Goal: Find specific page/section: Find specific page/section

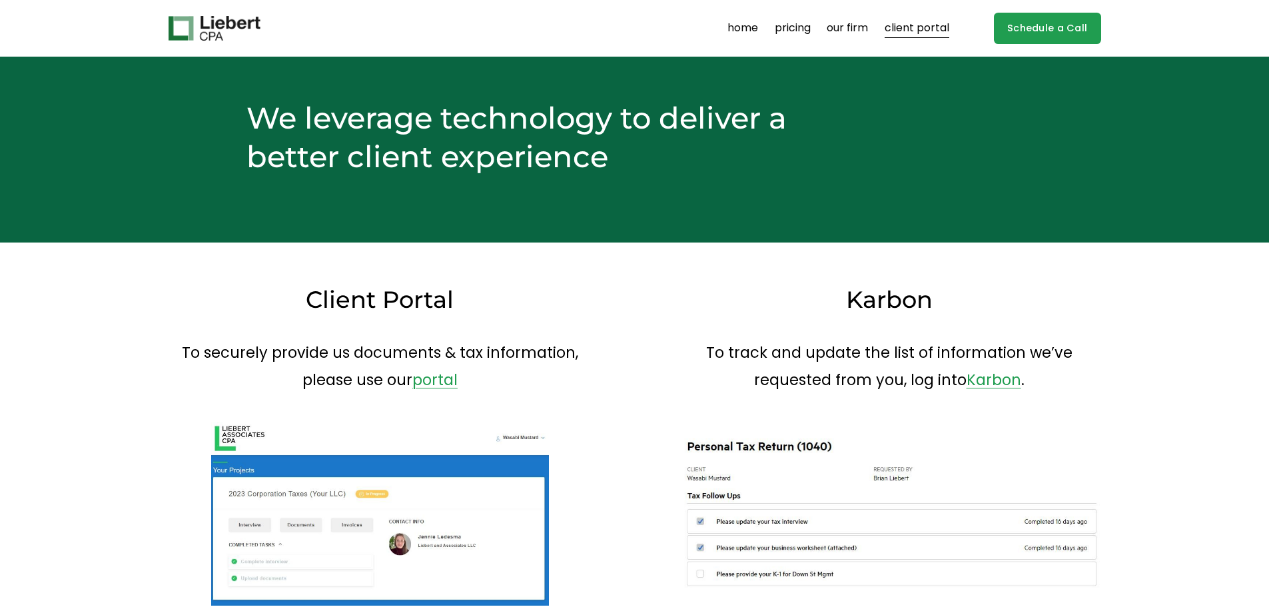
click at [901, 28] on link "client portal" at bounding box center [917, 28] width 65 height 21
click at [915, 27] on link "client portal" at bounding box center [917, 28] width 65 height 21
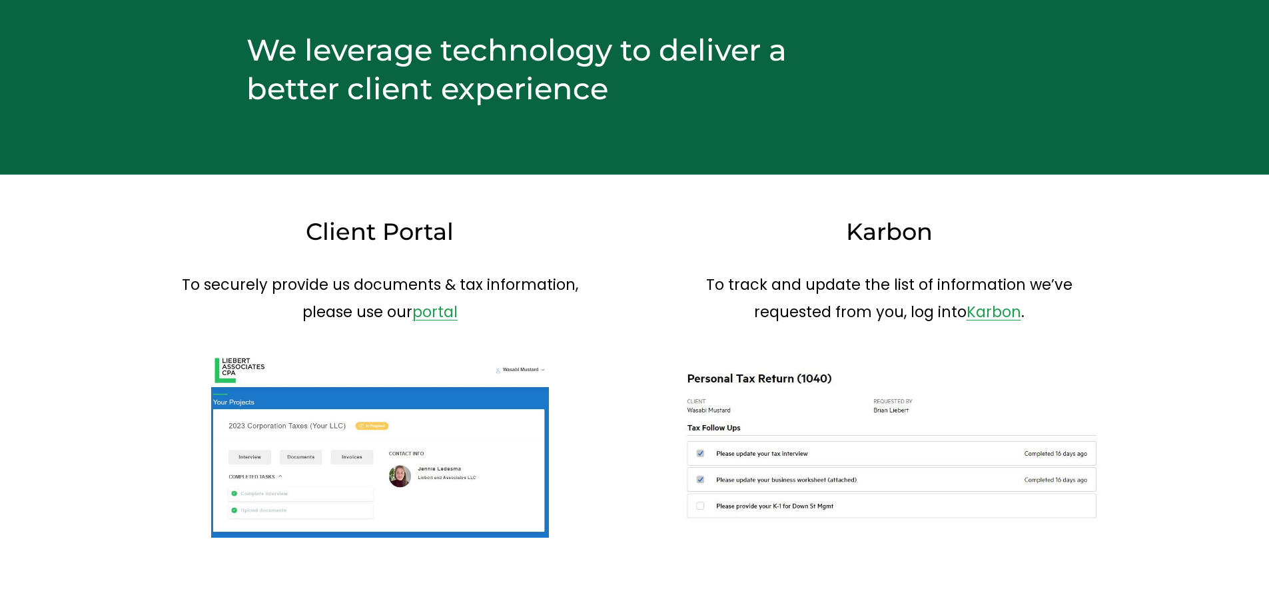
scroll to position [67, 0]
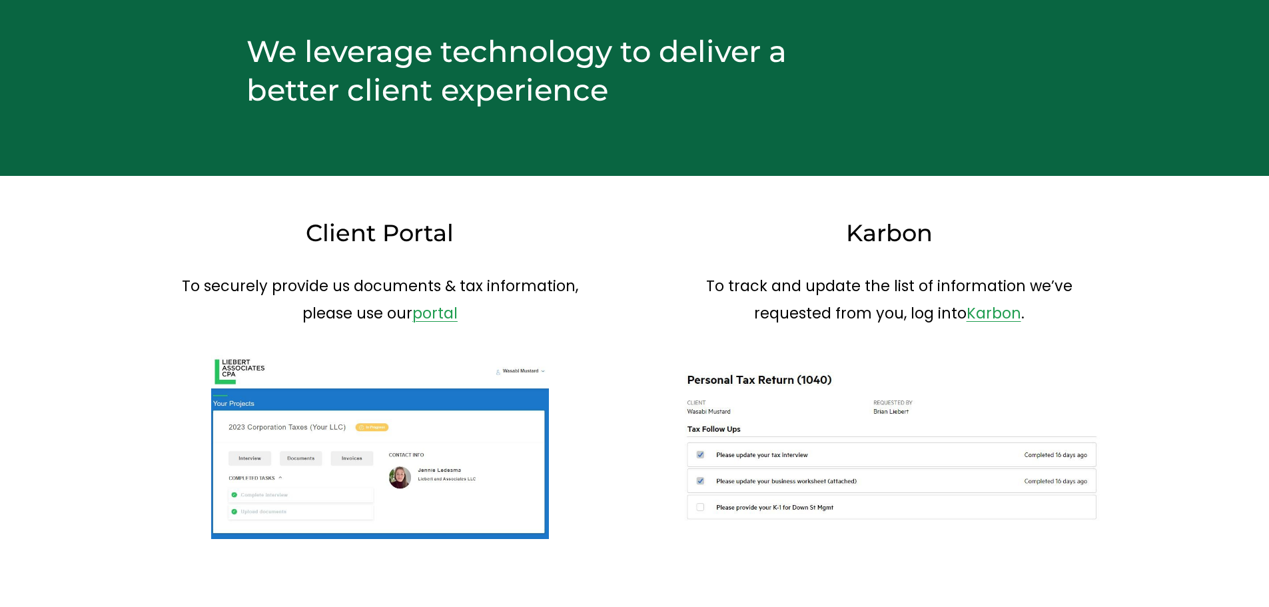
click at [439, 311] on link "portal" at bounding box center [434, 312] width 45 height 21
